Goal: Transaction & Acquisition: Purchase product/service

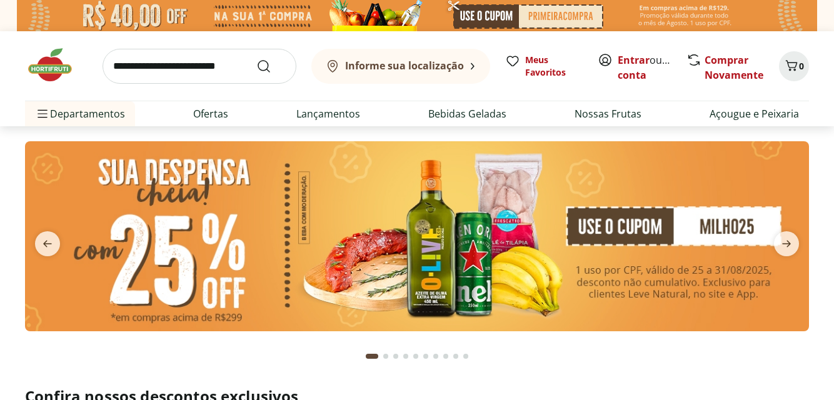
click at [205, 115] on link "Ofertas" at bounding box center [210, 113] width 35 height 15
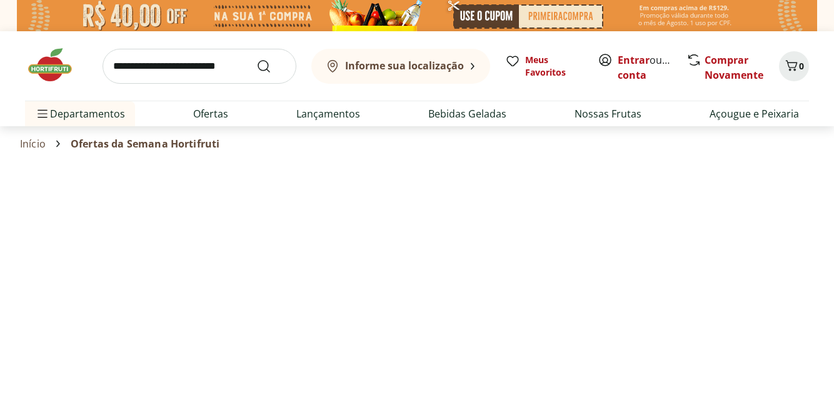
select select "**********"
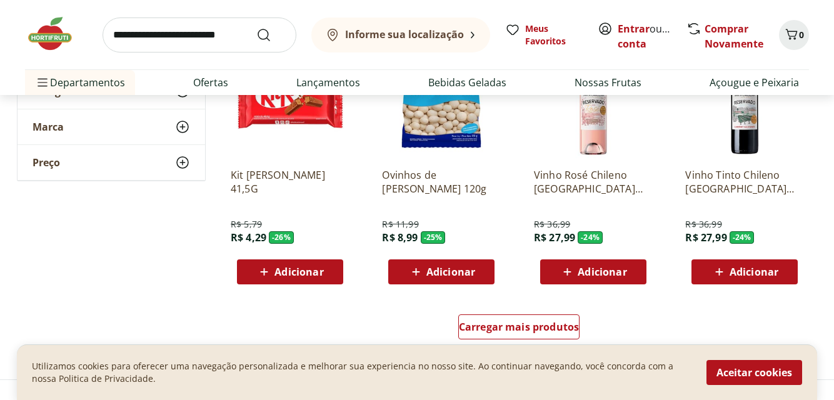
scroll to position [834, 0]
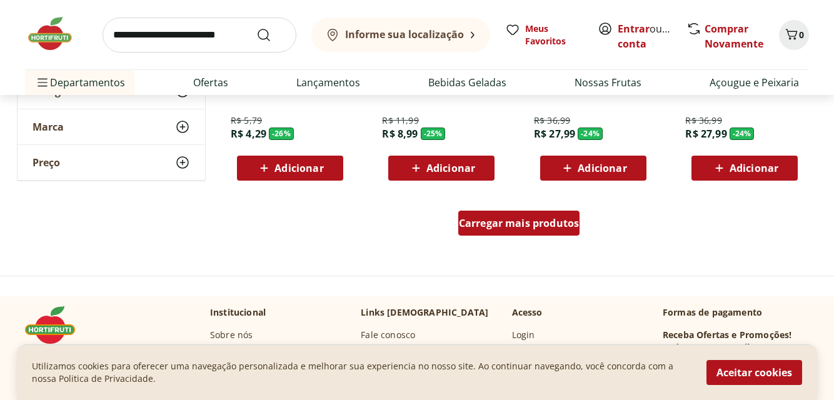
click at [511, 228] on span "Carregar mais produtos" at bounding box center [519, 223] width 121 height 10
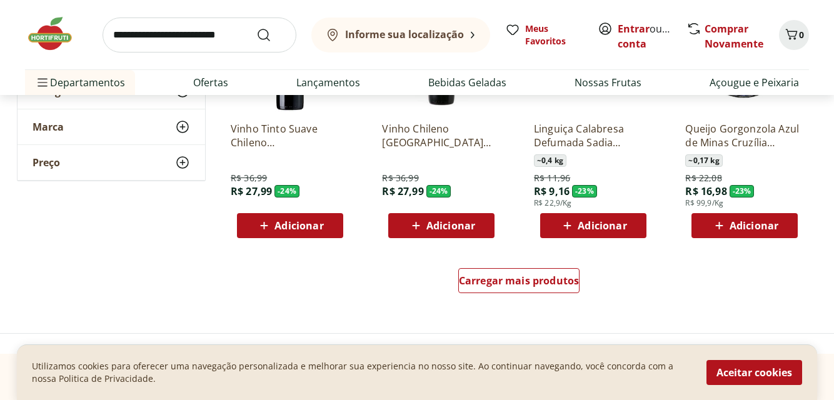
scroll to position [1668, 0]
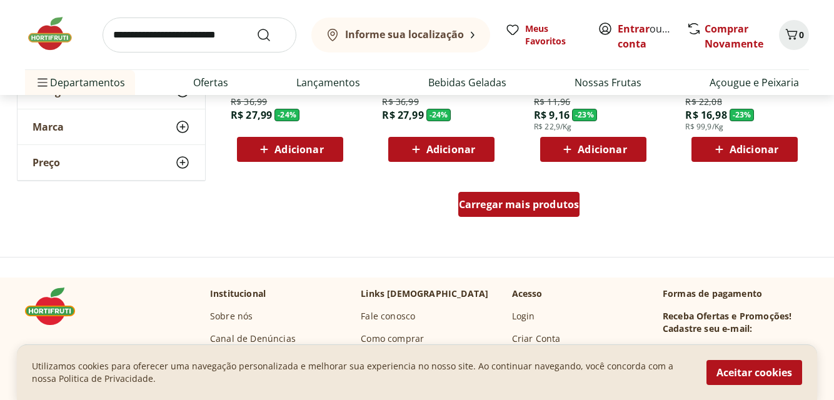
click at [504, 206] on span "Carregar mais produtos" at bounding box center [519, 205] width 121 height 10
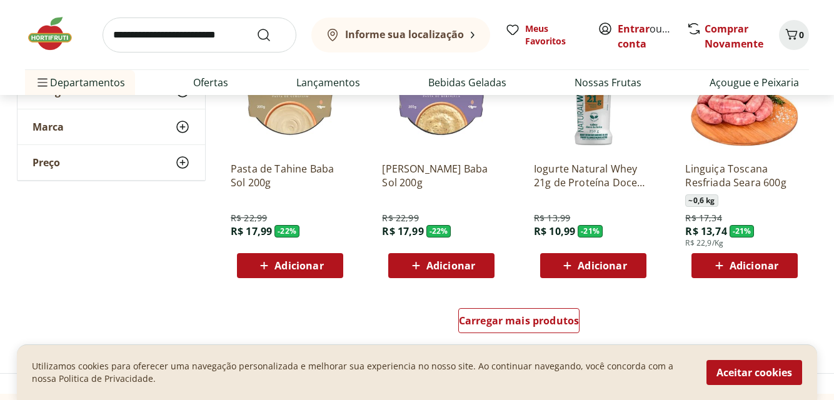
scroll to position [2397, 0]
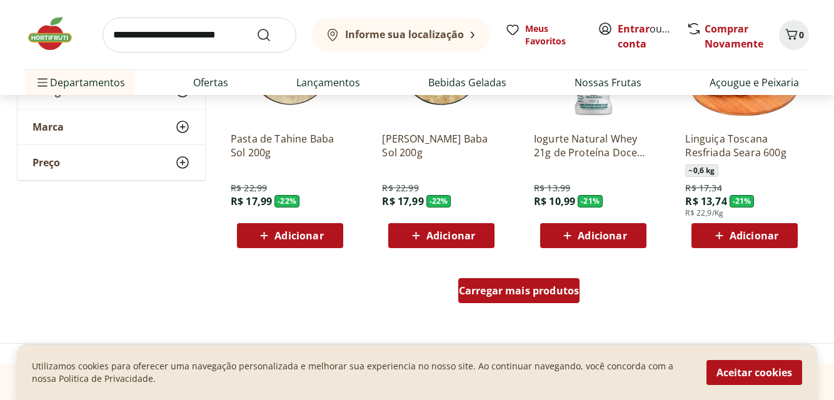
click at [510, 288] on span "Carregar mais produtos" at bounding box center [519, 291] width 121 height 10
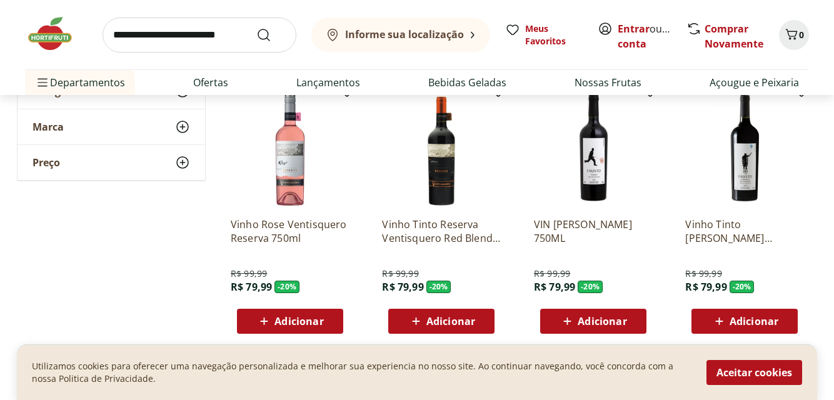
scroll to position [3336, 0]
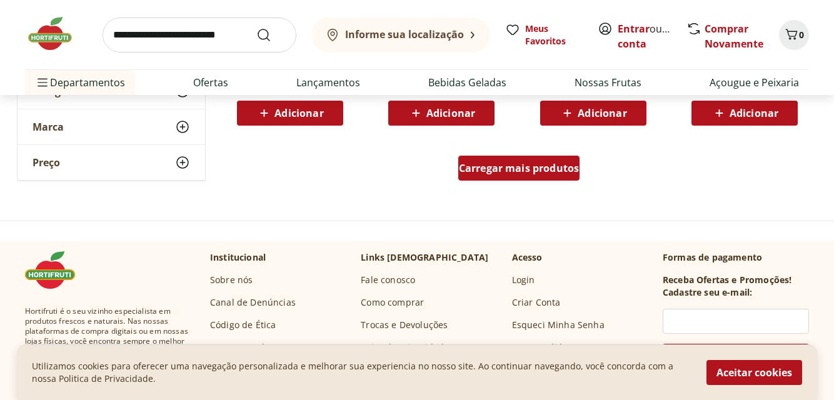
click at [535, 171] on span "Carregar mais produtos" at bounding box center [519, 168] width 121 height 10
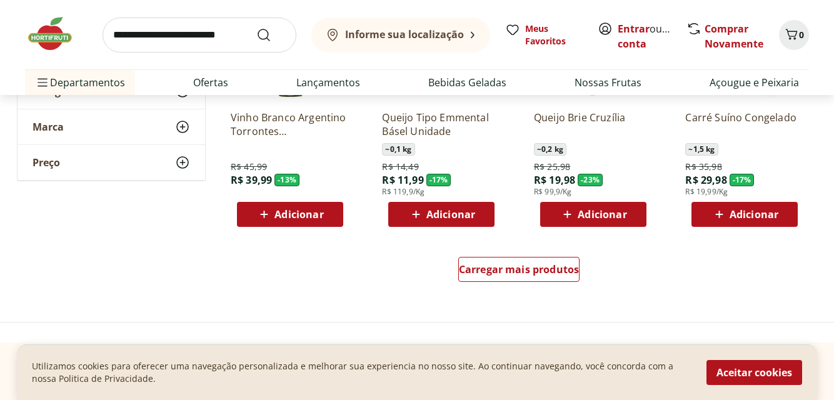
scroll to position [4065, 0]
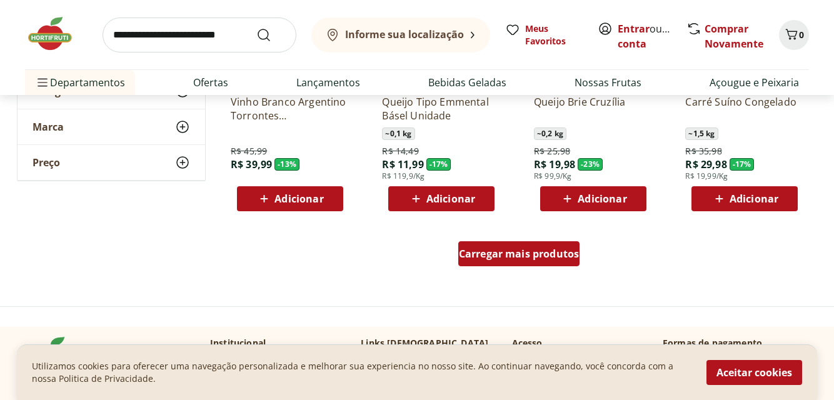
click at [503, 252] on span "Carregar mais produtos" at bounding box center [519, 254] width 121 height 10
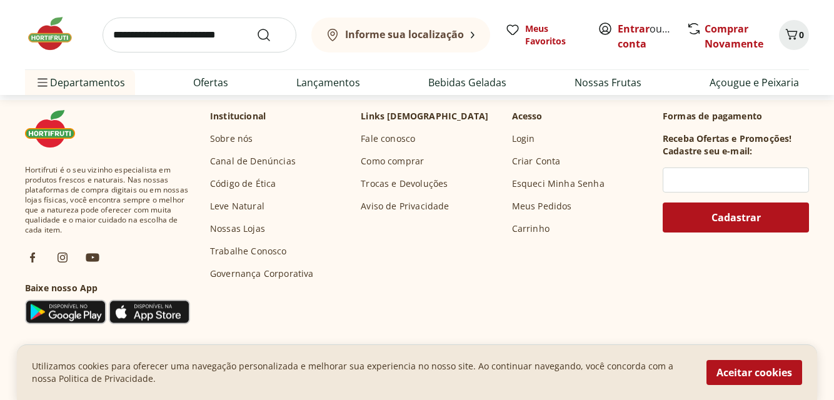
scroll to position [4899, 0]
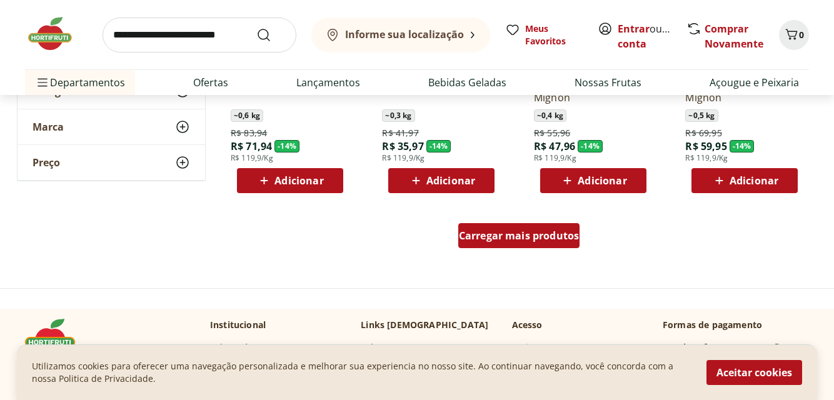
click at [505, 232] on span "Carregar mais produtos" at bounding box center [519, 236] width 121 height 10
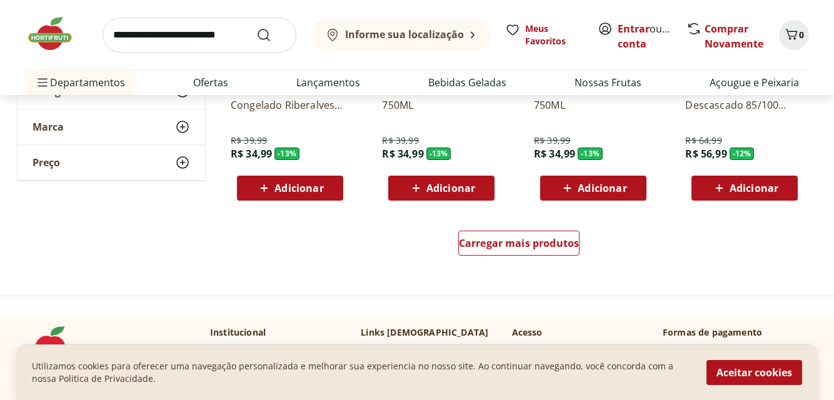
scroll to position [5733, 0]
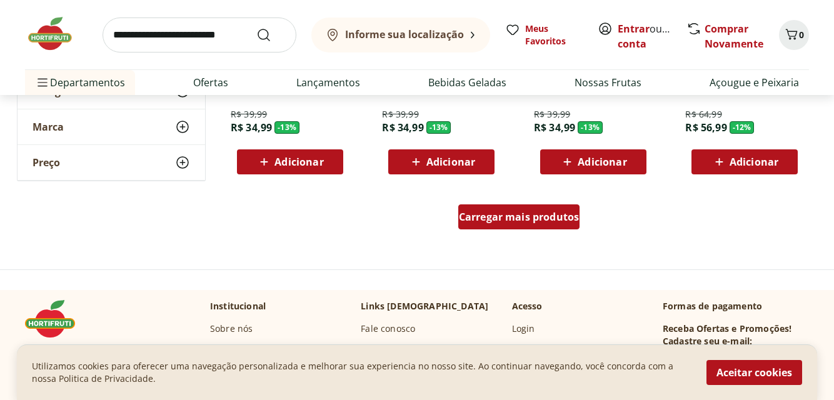
click at [529, 218] on span "Carregar mais produtos" at bounding box center [519, 217] width 121 height 10
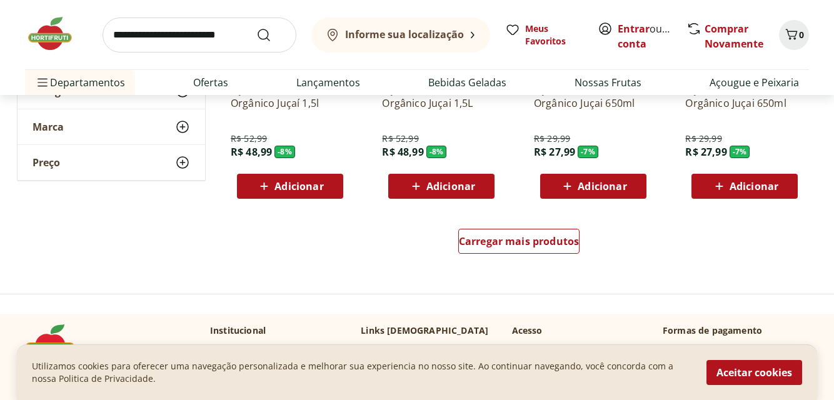
scroll to position [6567, 0]
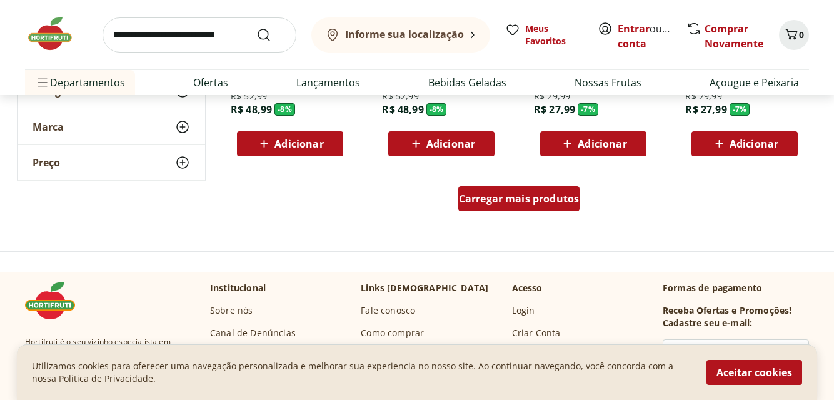
click at [535, 198] on span "Carregar mais produtos" at bounding box center [519, 199] width 121 height 10
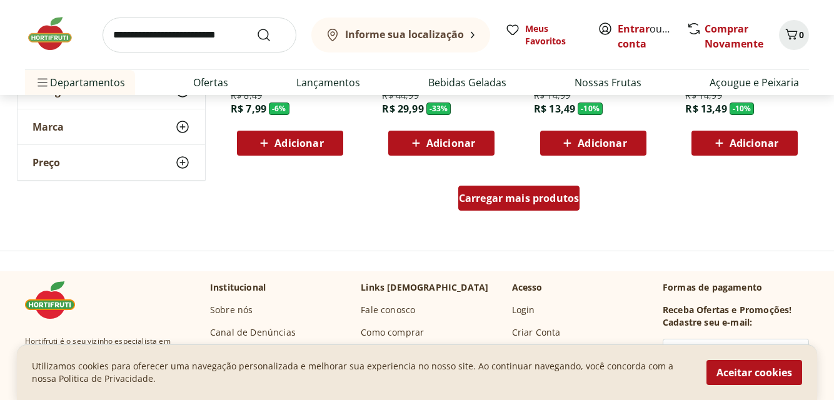
scroll to position [7401, 0]
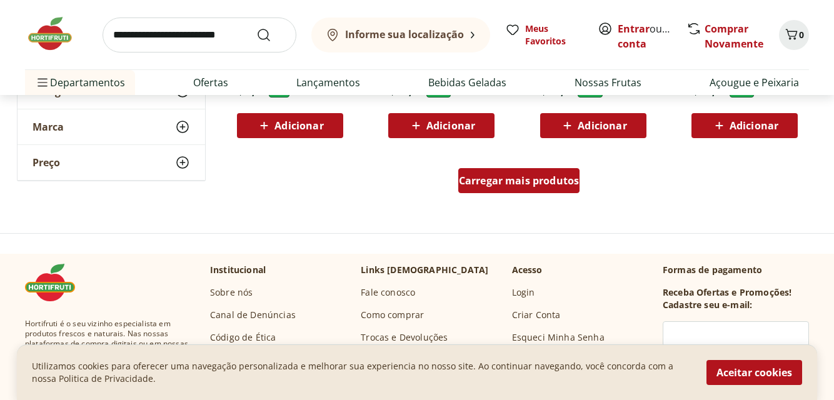
click at [525, 171] on div "Carregar mais produtos" at bounding box center [519, 180] width 122 height 25
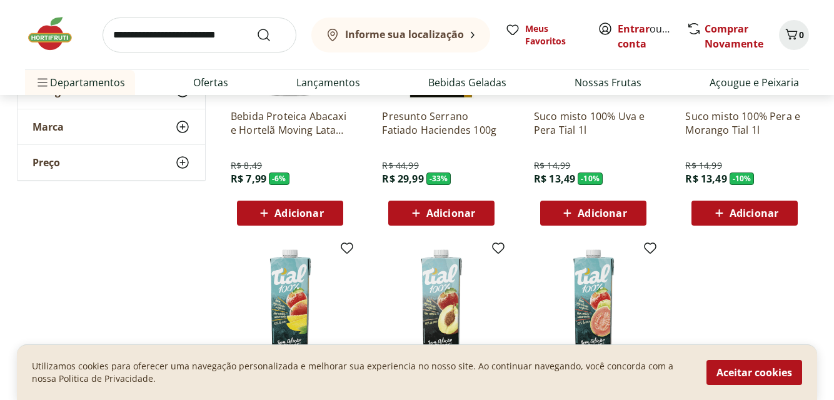
scroll to position [7088, 0]
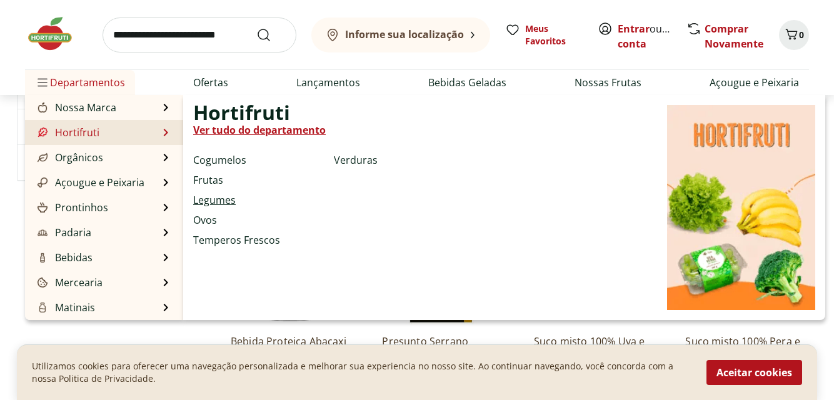
click at [222, 201] on link "Legumes" at bounding box center [214, 200] width 43 height 15
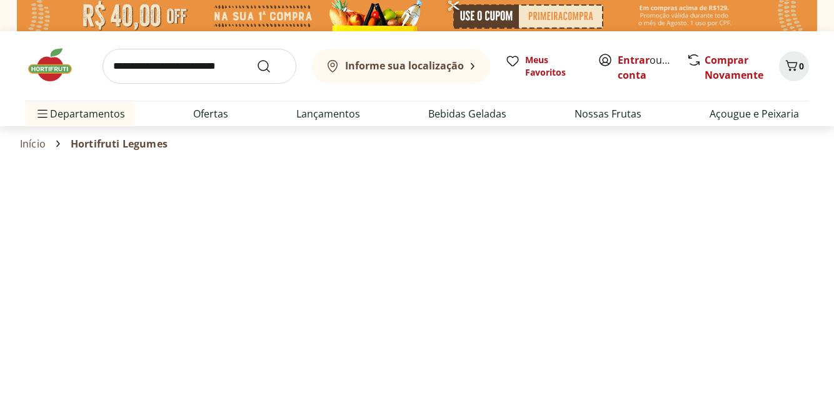
select select "**********"
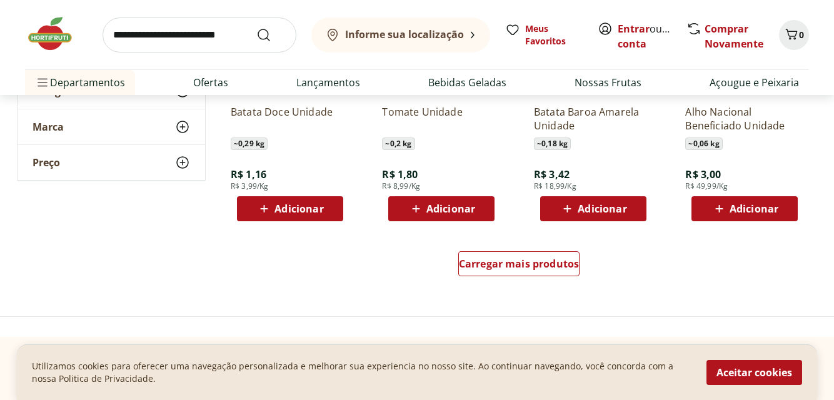
scroll to position [834, 0]
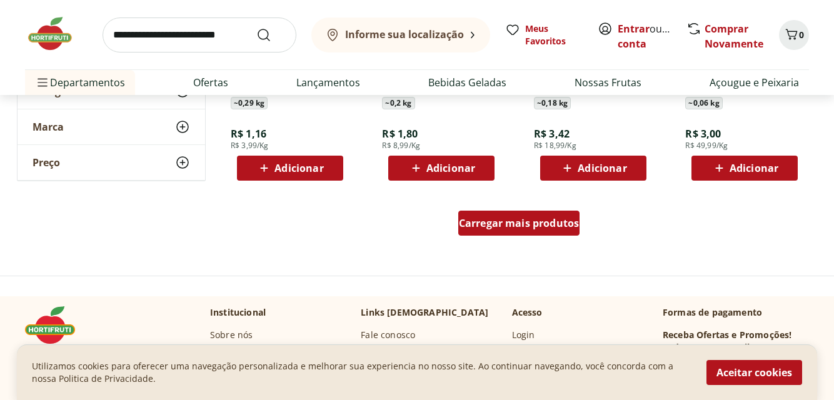
click at [541, 222] on span "Carregar mais produtos" at bounding box center [519, 223] width 121 height 10
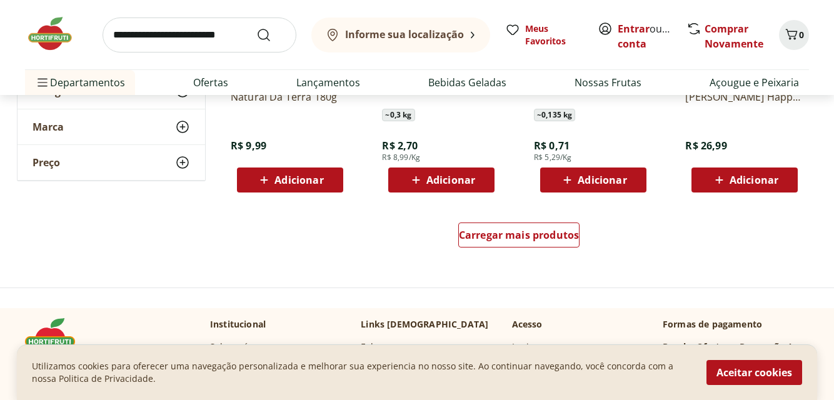
scroll to position [1668, 0]
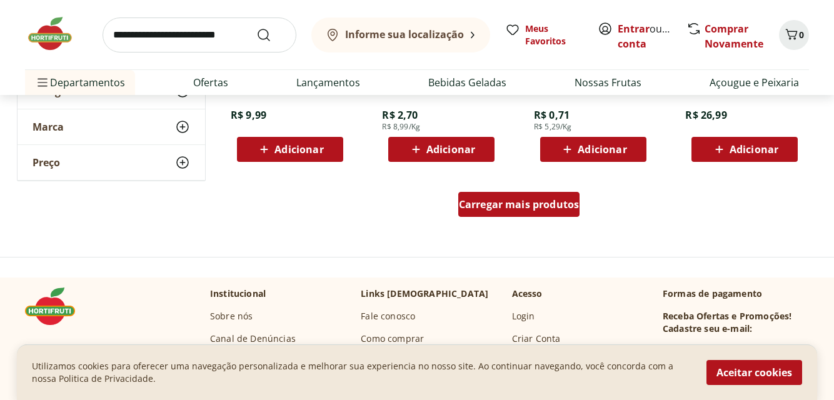
click at [507, 201] on span "Carregar mais produtos" at bounding box center [519, 205] width 121 height 10
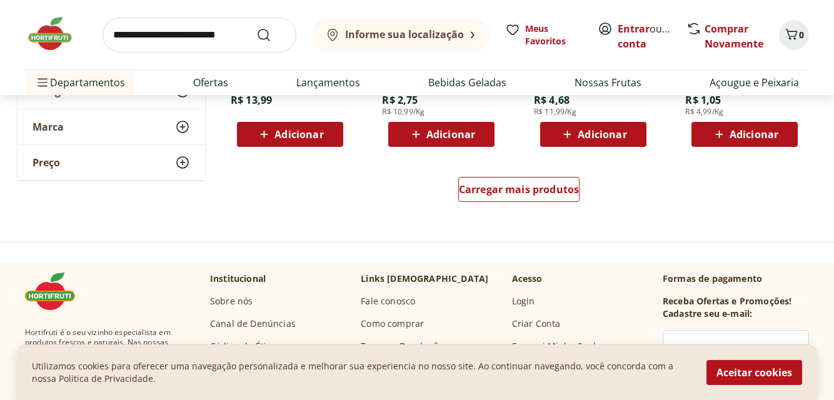
scroll to position [2502, 0]
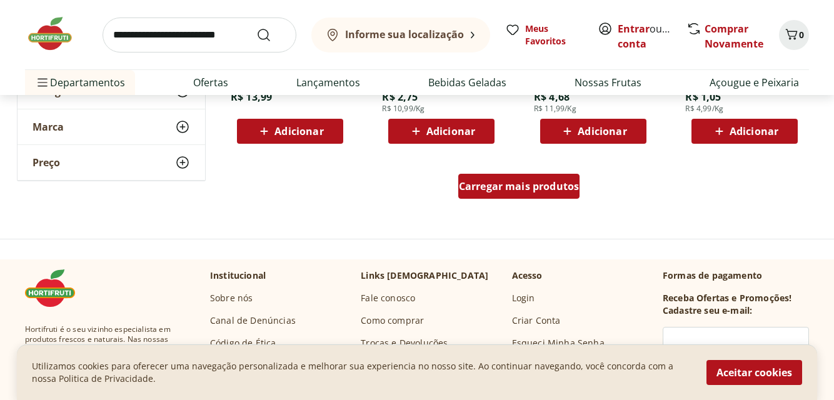
click at [550, 189] on span "Carregar mais produtos" at bounding box center [519, 186] width 121 height 10
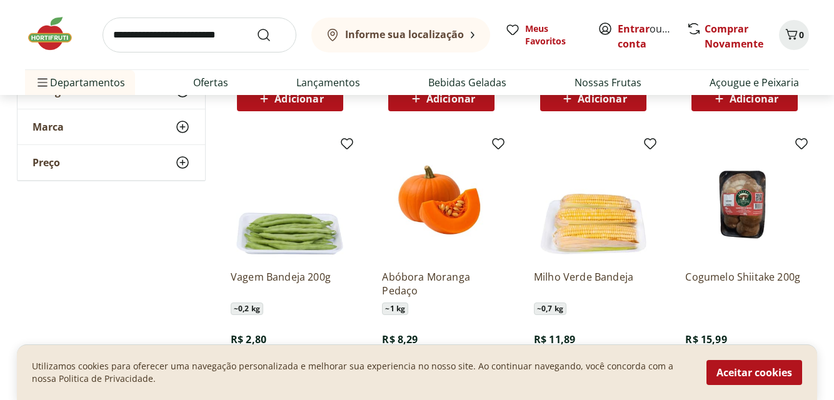
scroll to position [2085, 0]
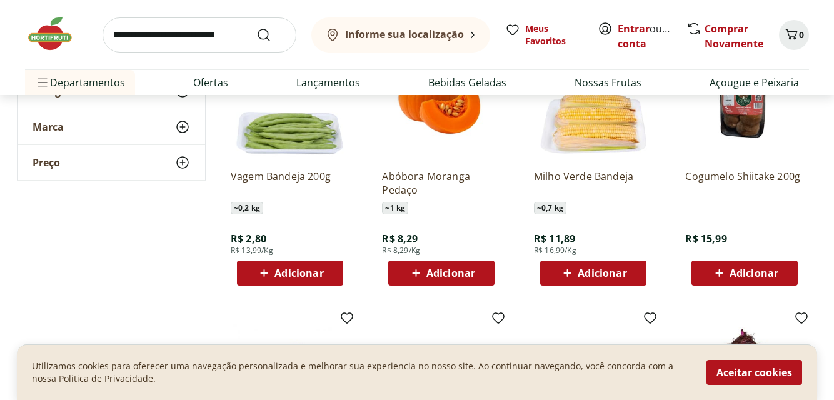
click at [312, 158] on img at bounding box center [290, 100] width 119 height 119
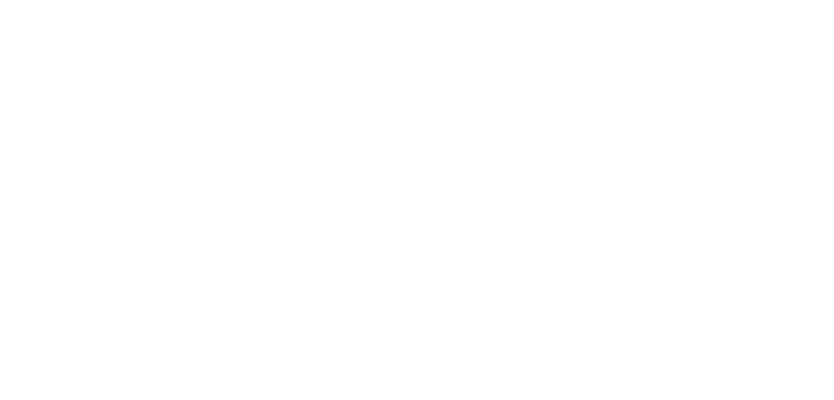
select select "**********"
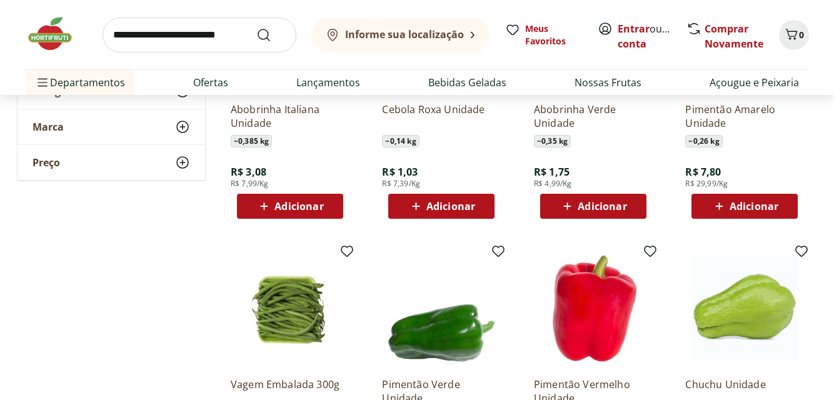
scroll to position [1146, 0]
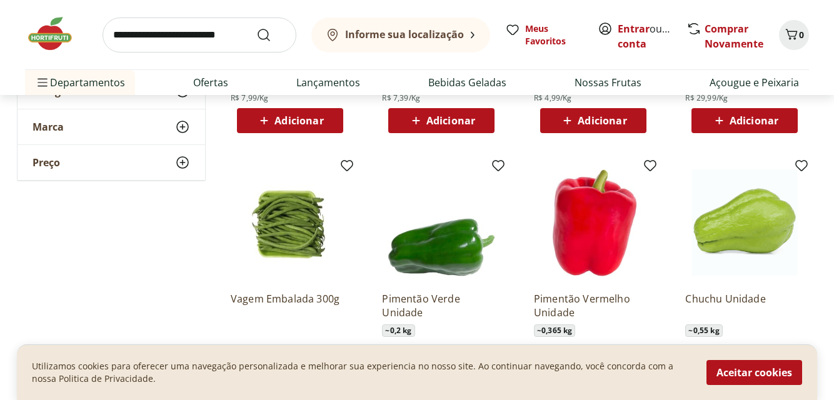
click at [280, 242] on img at bounding box center [290, 222] width 119 height 119
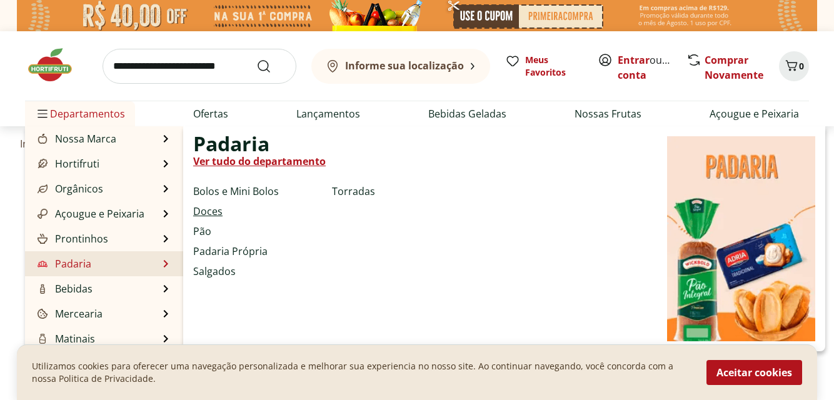
click at [220, 209] on link "Doces" at bounding box center [207, 211] width 29 height 15
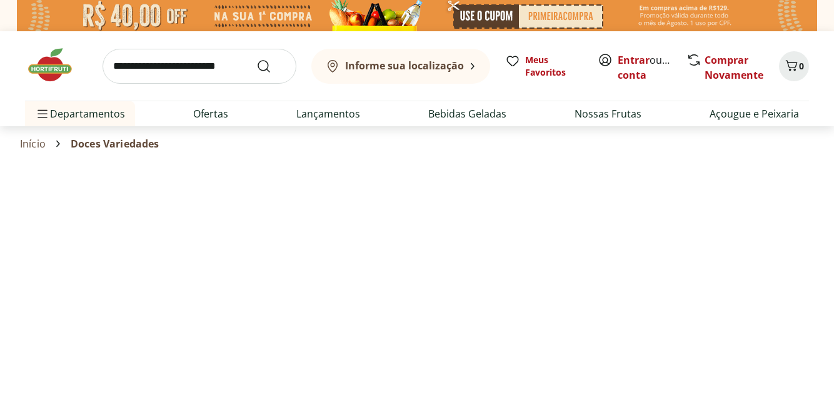
select select "**********"
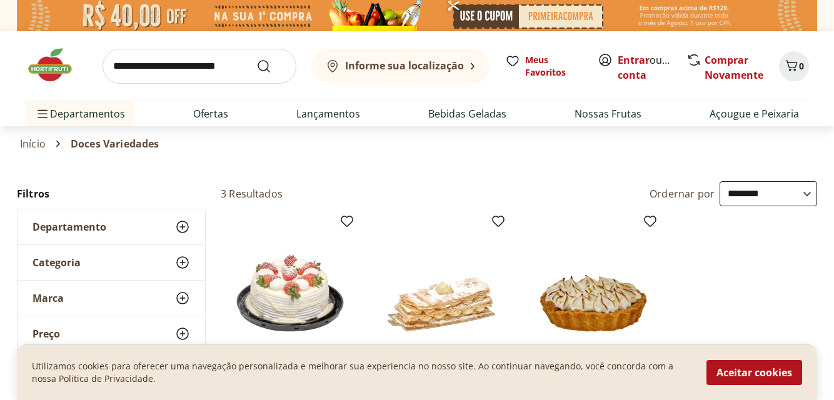
click at [34, 145] on link "Início" at bounding box center [33, 143] width 26 height 11
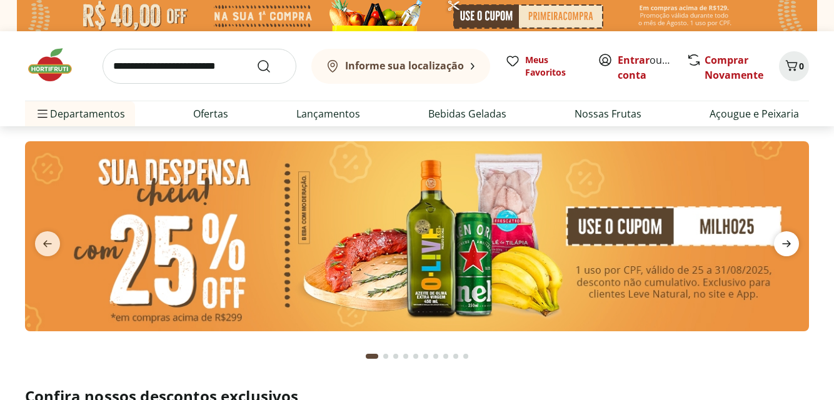
click at [787, 242] on icon "next" at bounding box center [786, 243] width 15 height 15
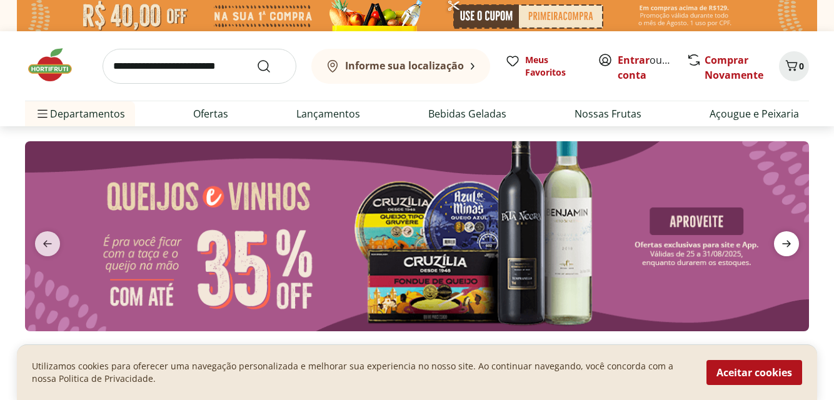
click at [787, 242] on icon "next" at bounding box center [786, 244] width 9 height 7
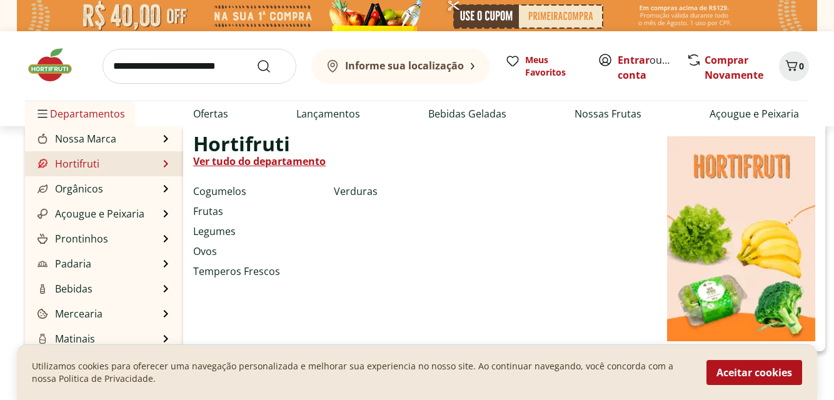
click at [236, 229] on li "Legumes" at bounding box center [261, 231] width 136 height 15
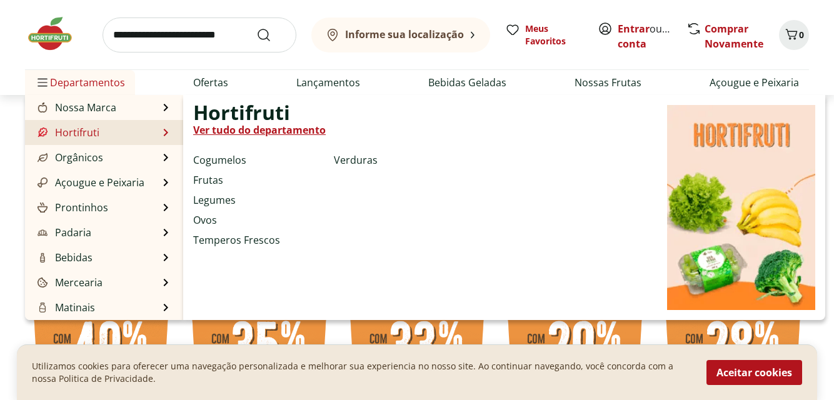
scroll to position [313, 0]
